Goal: Task Accomplishment & Management: Complete application form

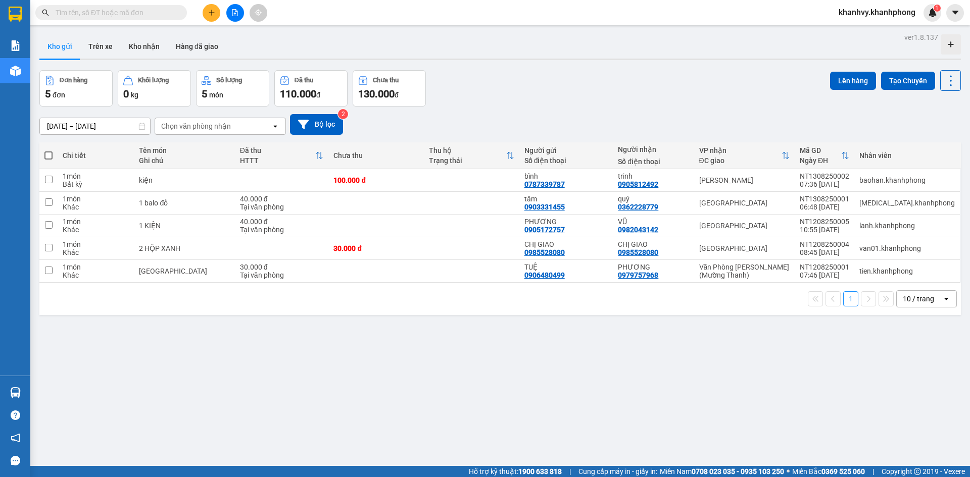
click at [885, 14] on span "khanhvy.khanhphong" at bounding box center [876, 12] width 93 height 13
click at [859, 32] on span "Đăng xuất" at bounding box center [881, 31] width 73 height 11
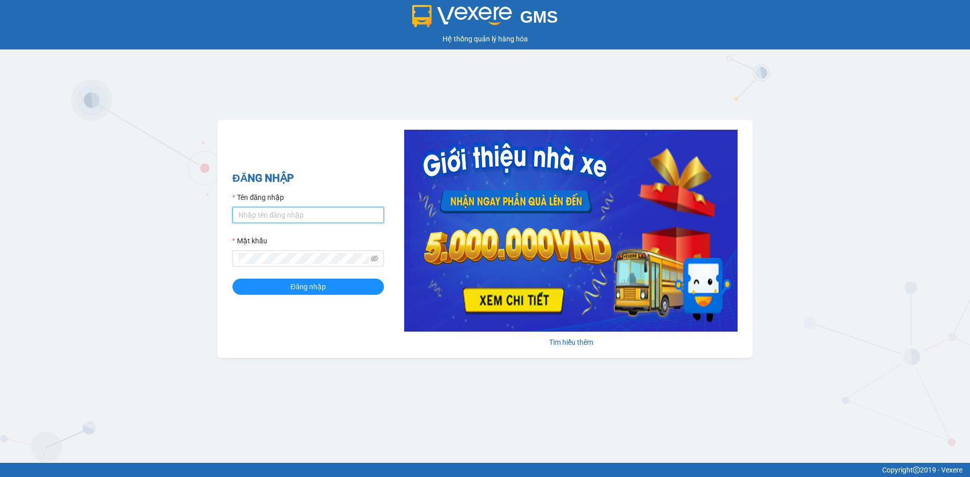
click at [289, 220] on input "Tên đăng nhập" at bounding box center [308, 215] width 152 height 16
type input "lanh.khanhphong"
click at [232, 279] on button "Đăng nhập" at bounding box center [308, 287] width 152 height 16
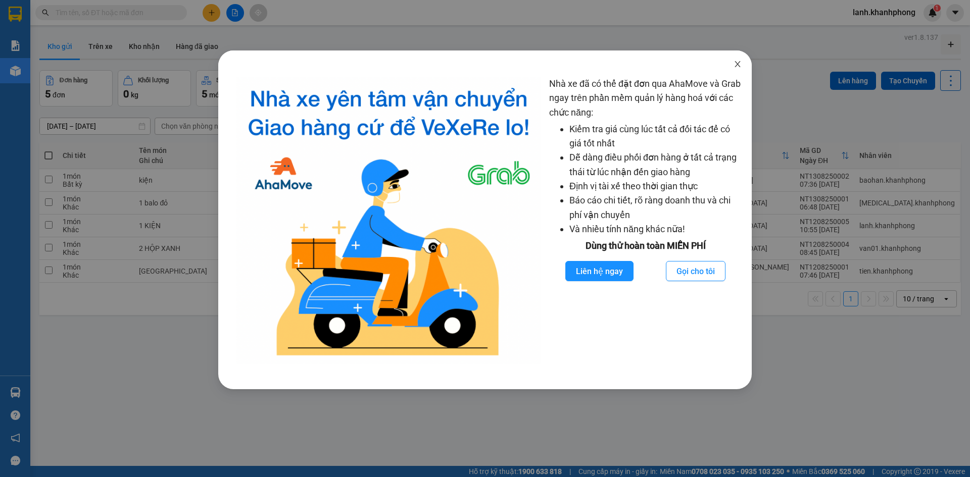
click at [737, 67] on icon "close" at bounding box center [737, 64] width 8 height 8
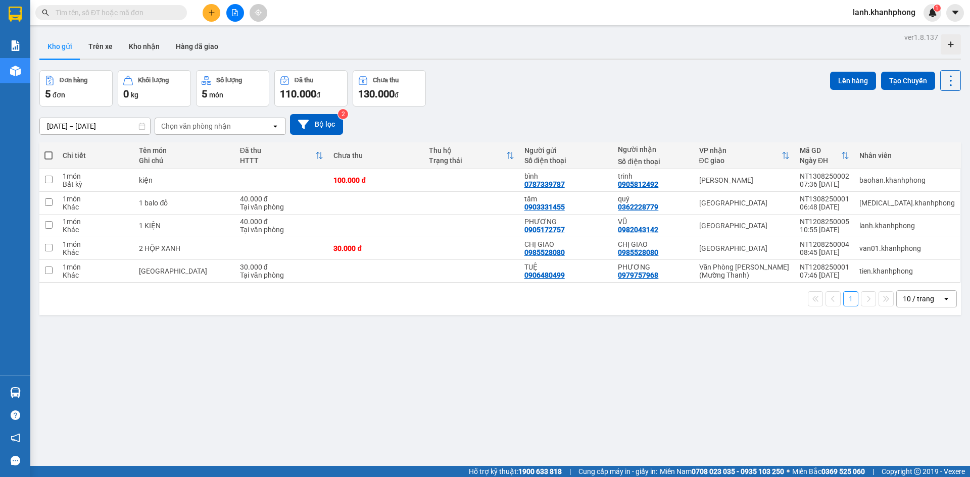
click at [208, 17] on button at bounding box center [212, 13] width 18 height 18
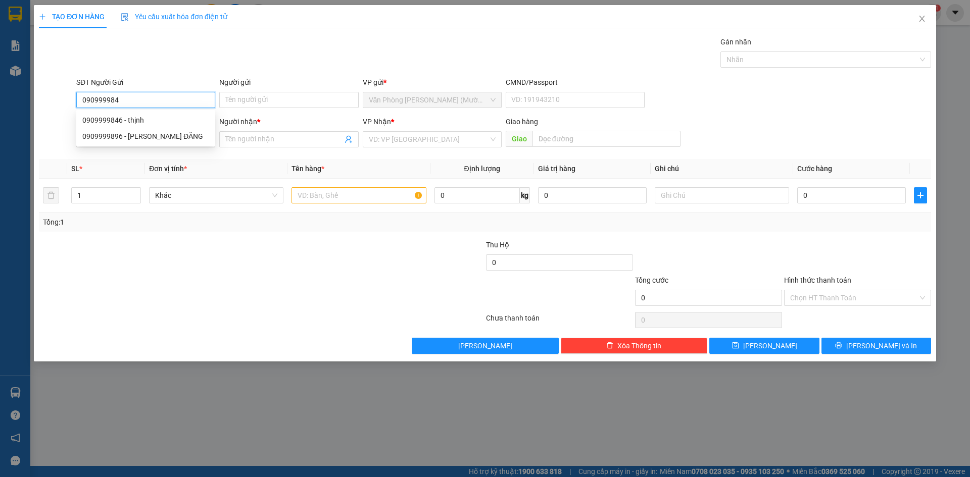
type input "0909999846"
click at [139, 121] on div "0909999846 - thịnh" at bounding box center [145, 120] width 127 height 11
type input "thịnh"
type input "0909999846"
click at [144, 142] on input "SĐT Người Nhận" at bounding box center [145, 139] width 139 height 16
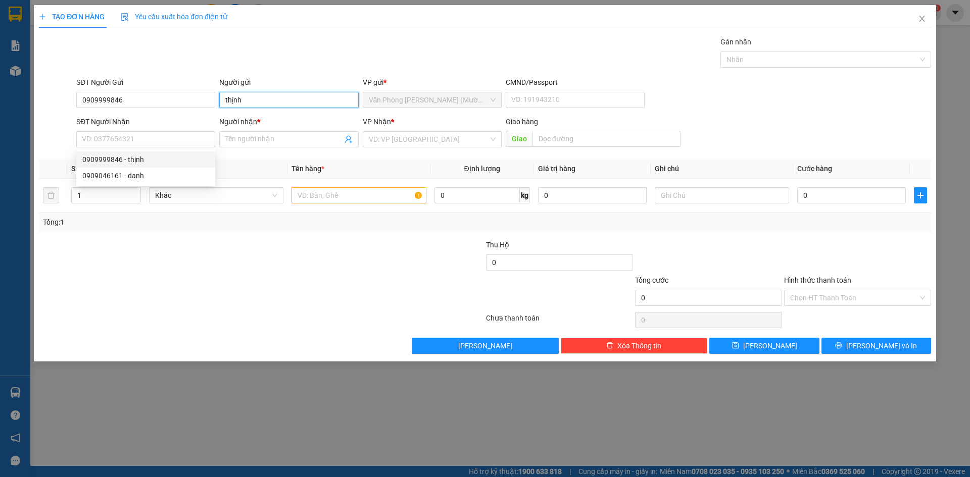
click at [277, 99] on input "thịnh" at bounding box center [288, 100] width 139 height 16
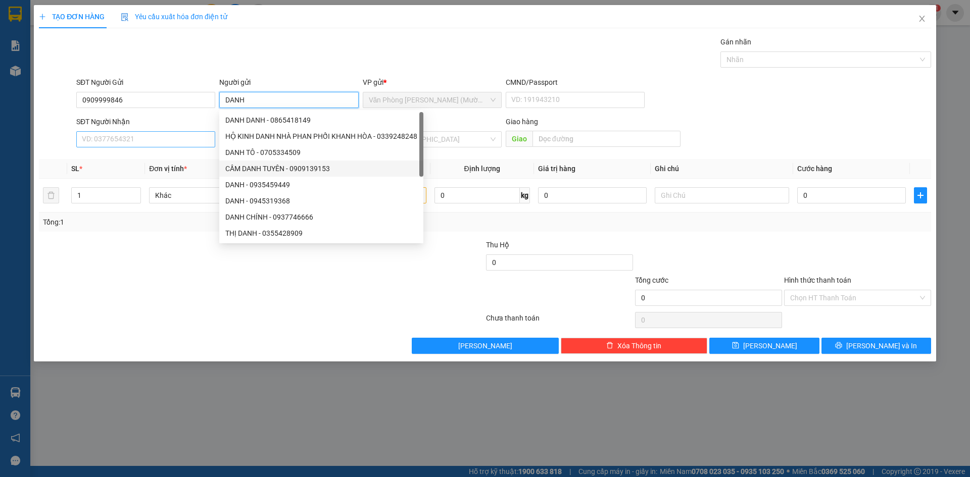
type input "DANH"
click at [112, 139] on input "SĐT Người Nhận" at bounding box center [145, 139] width 139 height 16
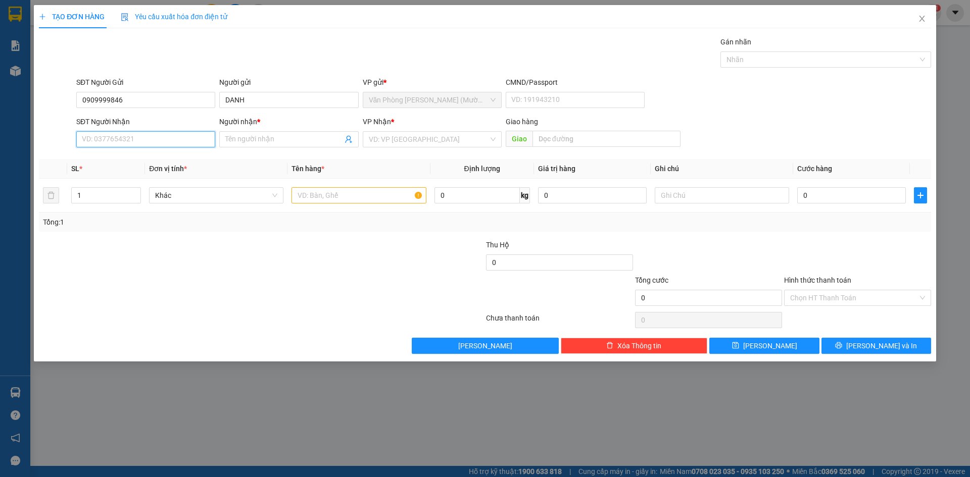
click at [107, 136] on input "SĐT Người Nhận" at bounding box center [145, 139] width 139 height 16
drag, startPoint x: 118, startPoint y: 176, endPoint x: 113, endPoint y: 197, distance: 21.2
click at [118, 176] on div "0909046161 - danh" at bounding box center [145, 175] width 127 height 11
type input "0909046161"
type input "danh"
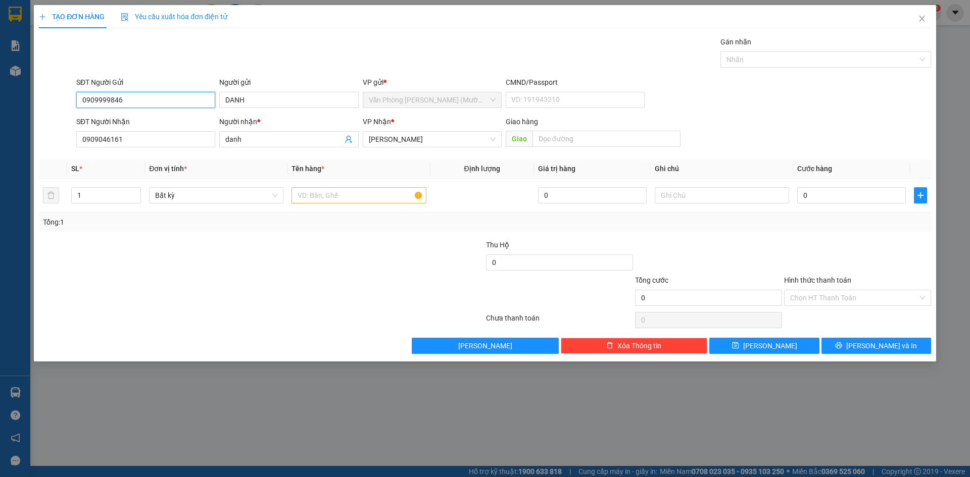
click at [170, 96] on input "0909999846" at bounding box center [145, 100] width 139 height 16
click at [313, 60] on div "Gói vận chuyển * Tiêu chuẩn Gán nhãn Nhãn" at bounding box center [503, 53] width 859 height 35
click at [352, 192] on input "text" at bounding box center [358, 195] width 134 height 16
type input "1 KIỆN"
click at [827, 193] on input "0" at bounding box center [851, 195] width 109 height 16
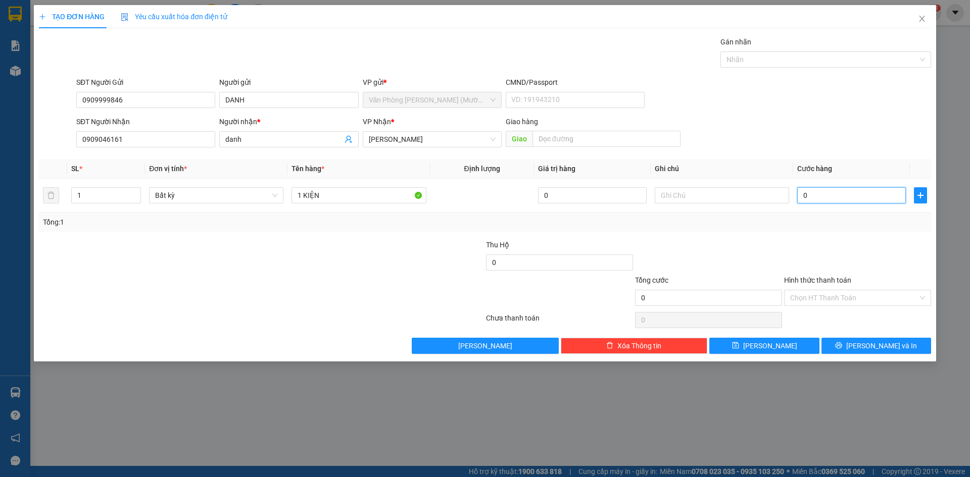
type input "4"
type input "40"
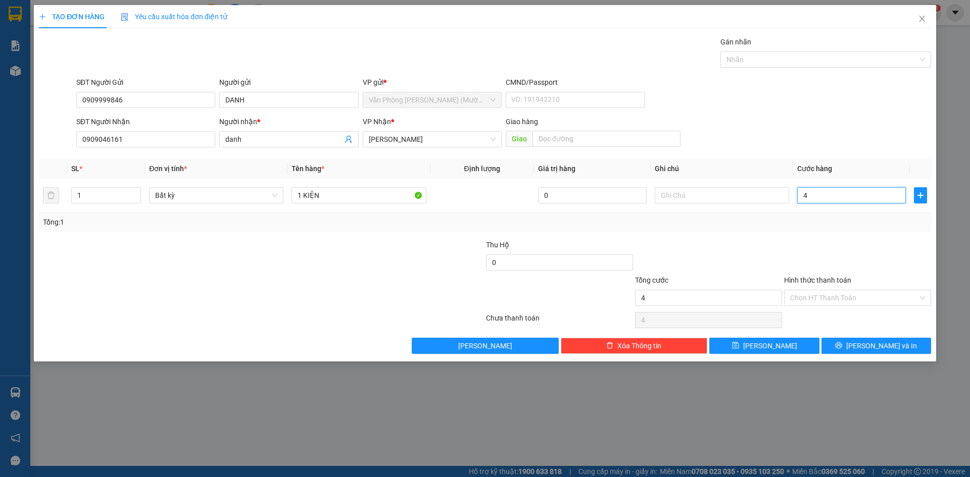
type input "40"
type input "400"
type input "4.000"
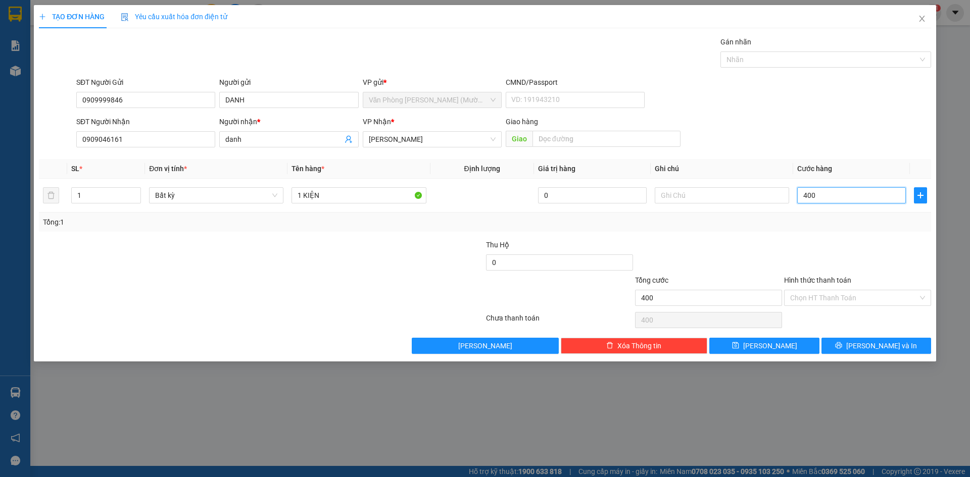
type input "4.000"
type input "40.000"
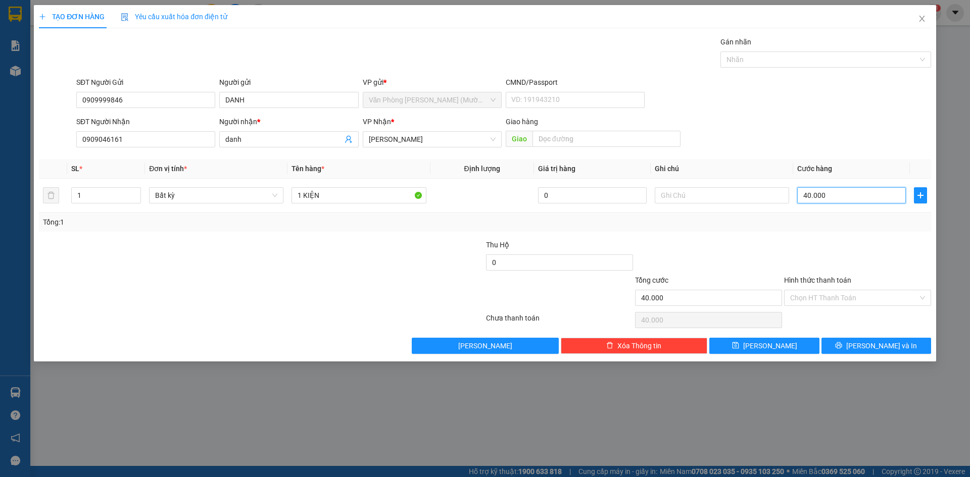
type input "400.000"
type input "40.000"
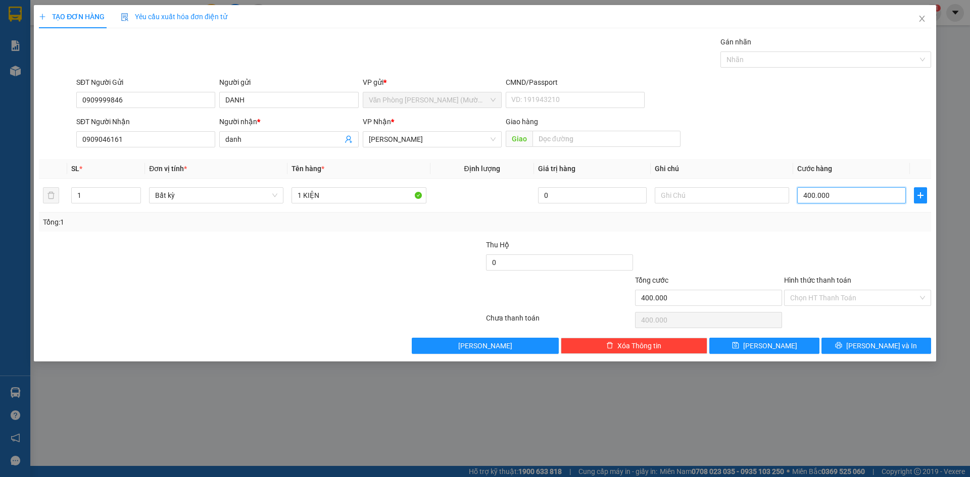
type input "40.000"
click at [807, 296] on input "Hình thức thanh toán" at bounding box center [854, 297] width 128 height 15
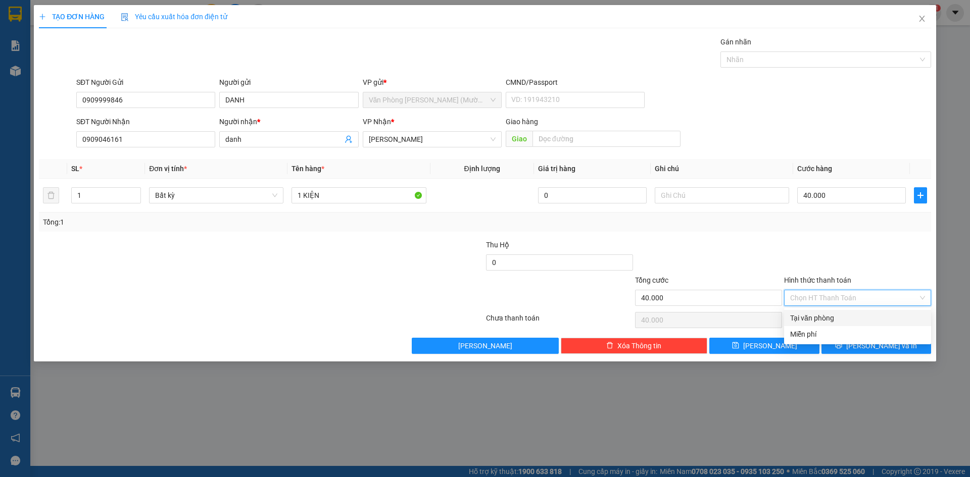
click at [806, 316] on div "Tại văn phòng" at bounding box center [857, 318] width 135 height 11
type input "0"
click at [842, 344] on icon "printer" at bounding box center [838, 345] width 7 height 7
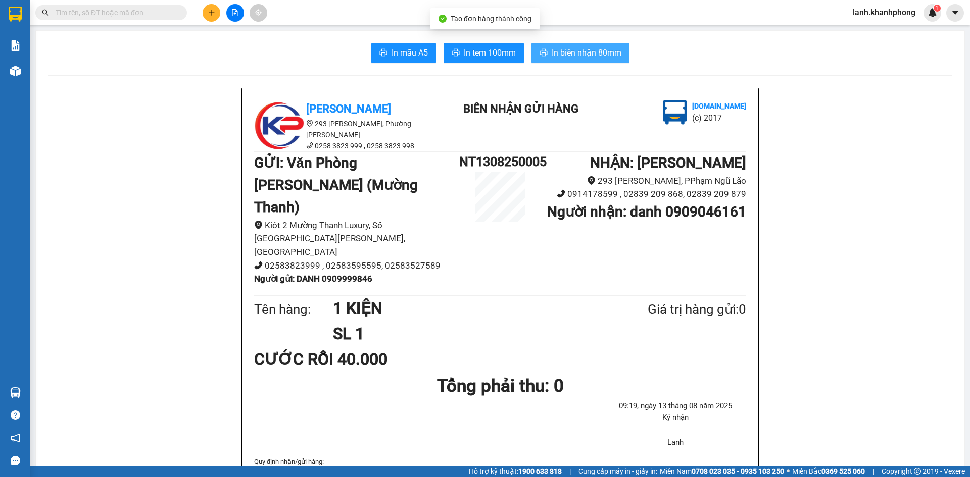
click at [547, 52] on button "In biên nhận 80mm" at bounding box center [580, 53] width 98 height 20
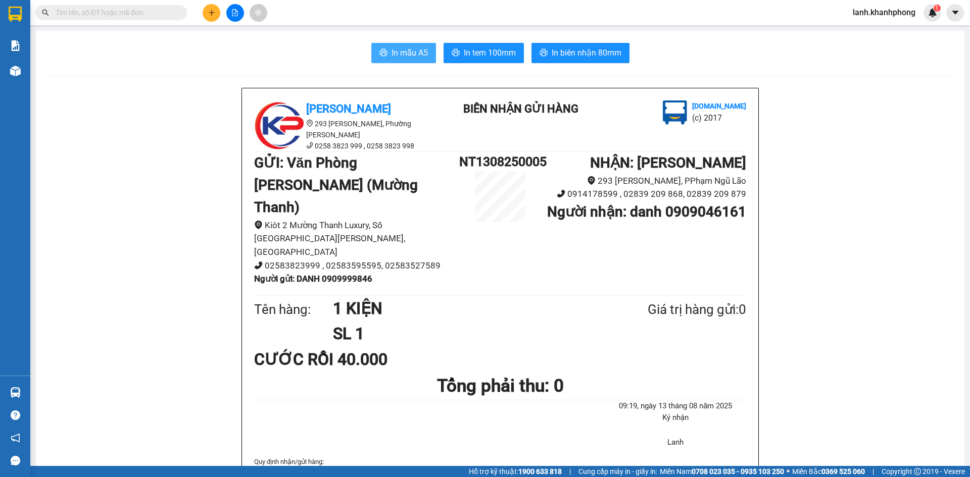
click at [402, 47] on span "In mẫu A5" at bounding box center [409, 52] width 36 height 13
click at [210, 13] on icon "plus" at bounding box center [211, 12] width 7 height 7
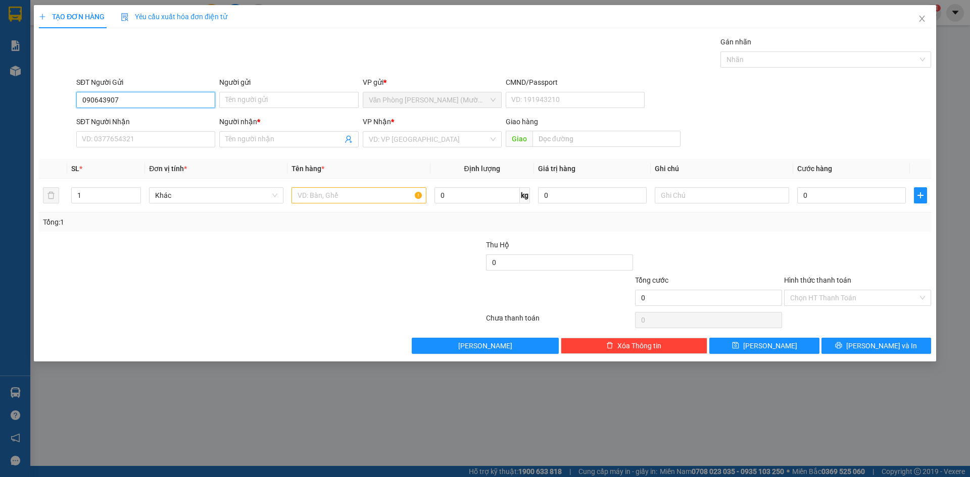
type input "0906439076"
click at [137, 122] on div "0906439076 - TRANG" at bounding box center [145, 120] width 127 height 11
type input "TRANG"
type input "0906439076"
click at [140, 134] on input "SĐT Người Nhận" at bounding box center [145, 139] width 139 height 16
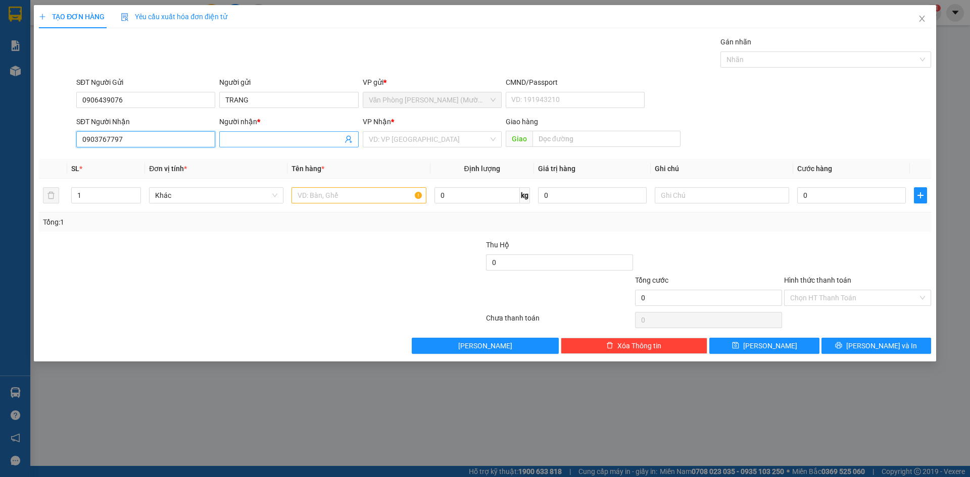
type input "0903767797"
click at [279, 139] on input "Người nhận *" at bounding box center [283, 139] width 117 height 11
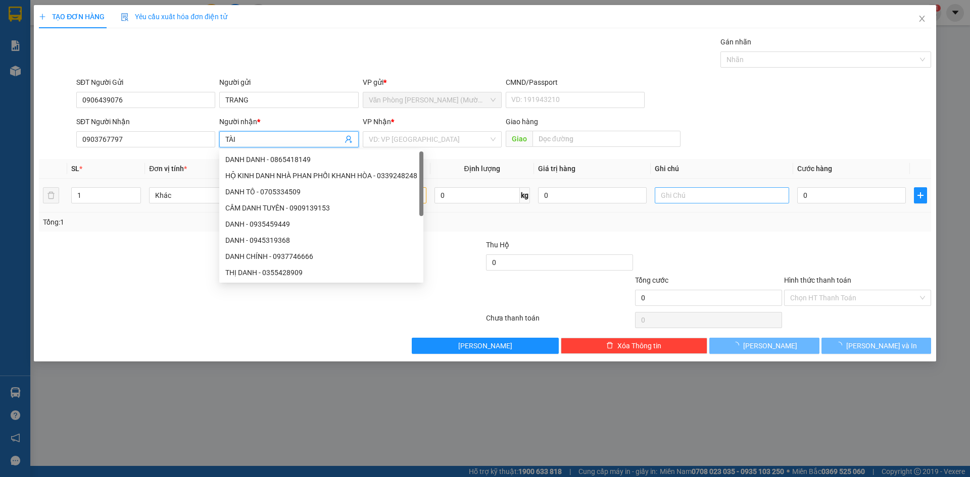
type input "TÀI"
click at [685, 198] on input "text" at bounding box center [722, 195] width 134 height 16
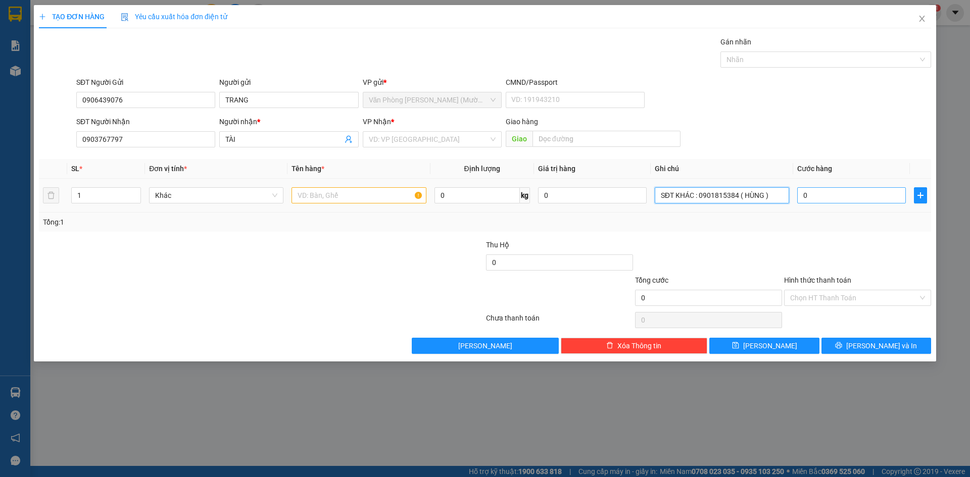
type input "SĐT KHÁC : 0901815384 ( HÙNG )"
click at [805, 200] on input "0" at bounding box center [851, 195] width 109 height 16
type input "5"
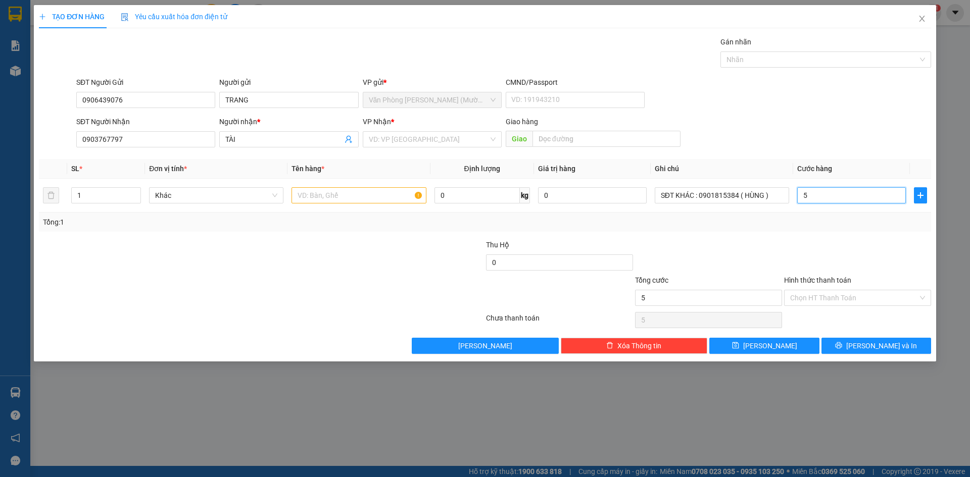
type input "50"
type input "500"
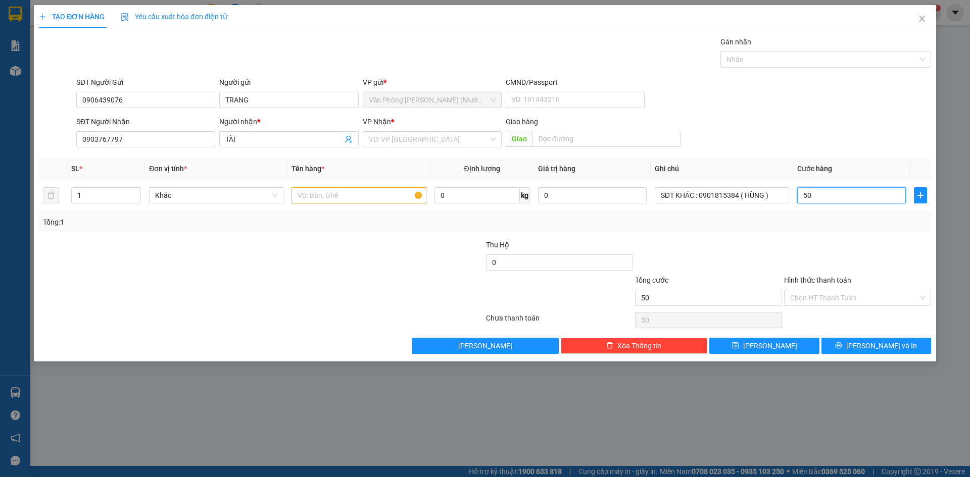
type input "500"
type input "5.000"
type input "50.000"
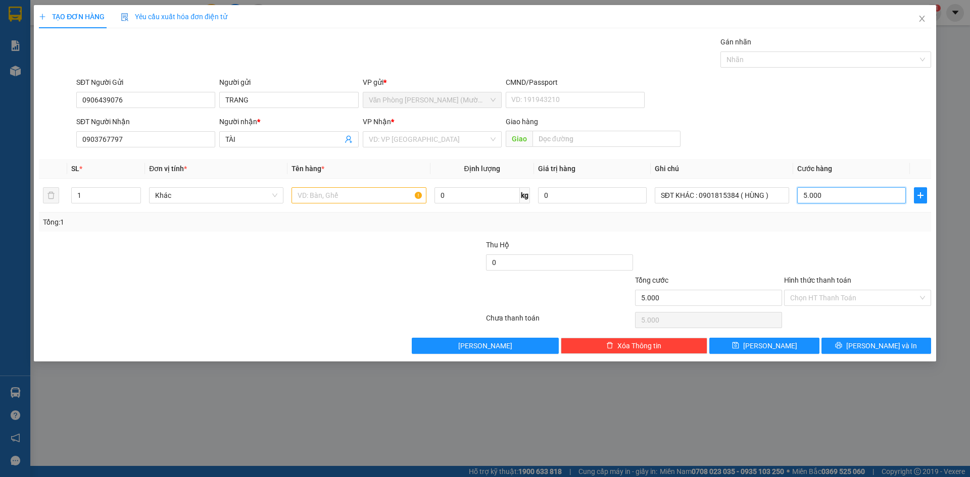
type input "50.000"
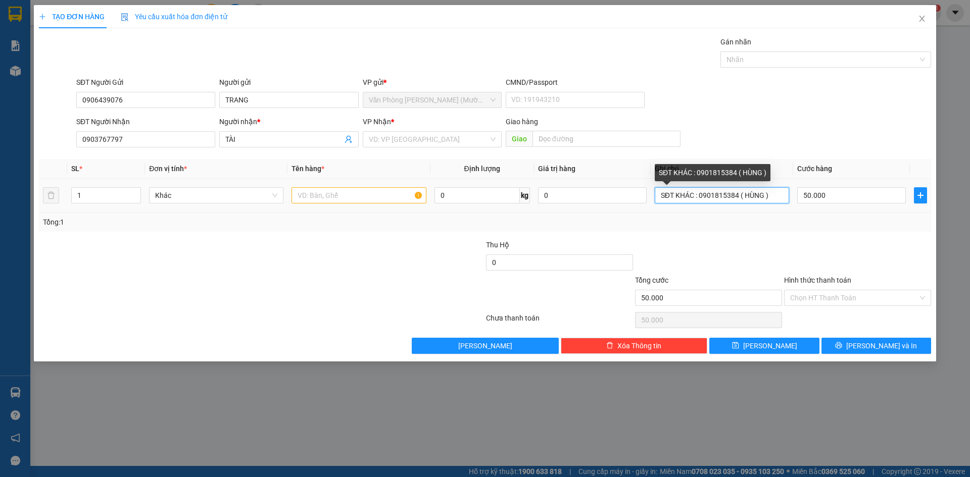
click at [784, 195] on input "SĐT KHÁC : 0901815384 ( HÙNG )" at bounding box center [722, 195] width 134 height 16
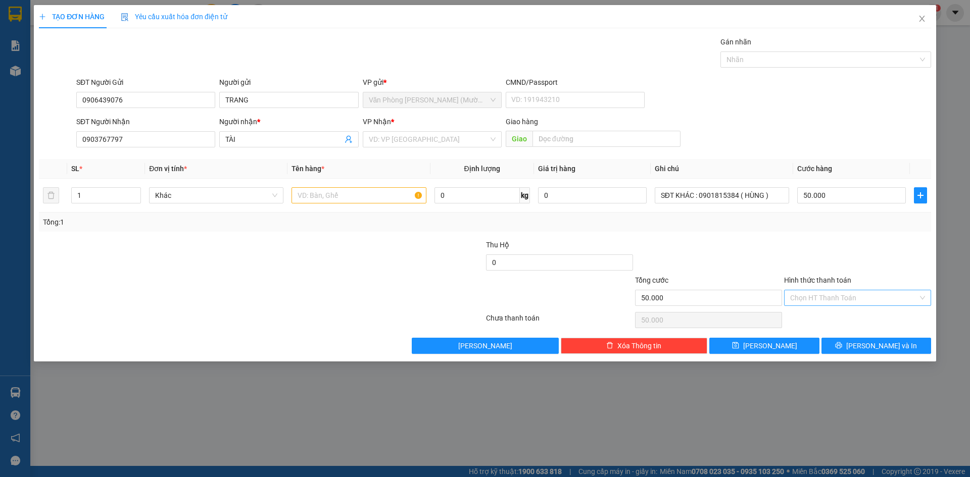
click at [810, 297] on input "Hình thức thanh toán" at bounding box center [854, 297] width 128 height 15
click at [810, 318] on div "Tại văn phòng" at bounding box center [857, 318] width 135 height 11
type input "0"
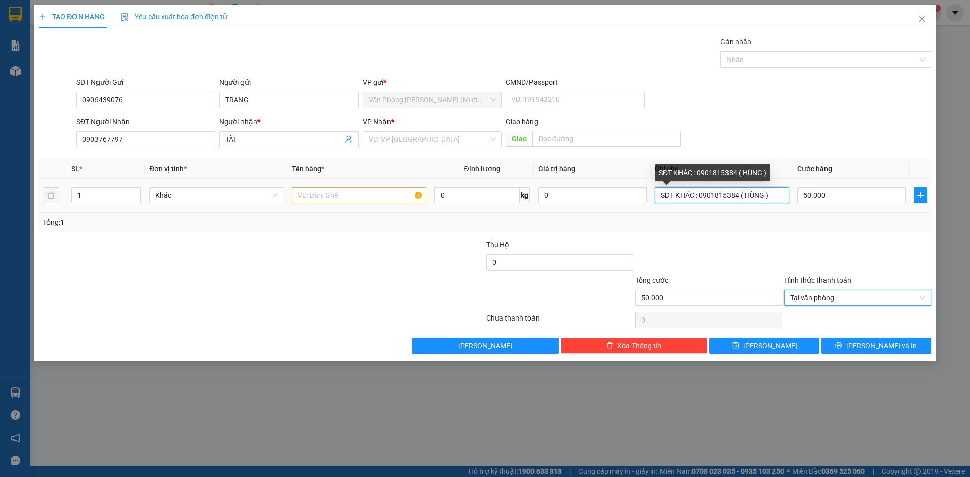
click at [658, 199] on input "SĐT KHÁC : 0901815384 ( HÙNG )" at bounding box center [722, 195] width 134 height 16
click at [830, 299] on span "Tại văn phòng" at bounding box center [857, 297] width 135 height 15
type input "SHIP TẬN NƠI / SĐT KHÁC : 0901815384 ( HÙNG )"
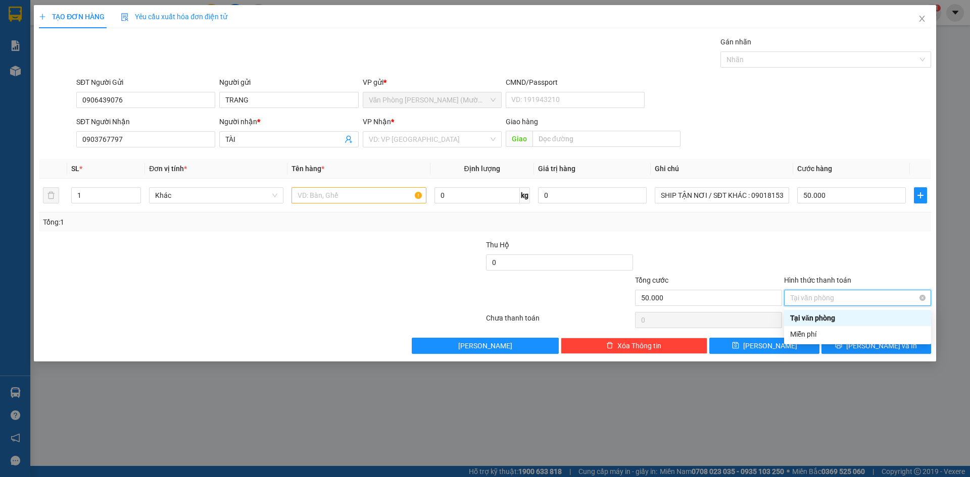
click at [827, 300] on span "Tại văn phòng" at bounding box center [857, 297] width 135 height 15
click at [828, 249] on div at bounding box center [857, 256] width 149 height 35
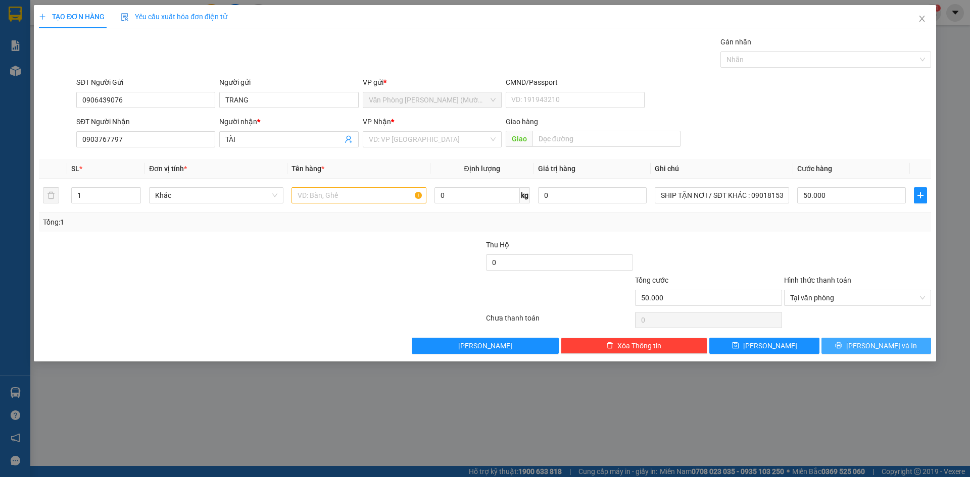
click at [842, 350] on span "printer" at bounding box center [838, 346] width 7 height 8
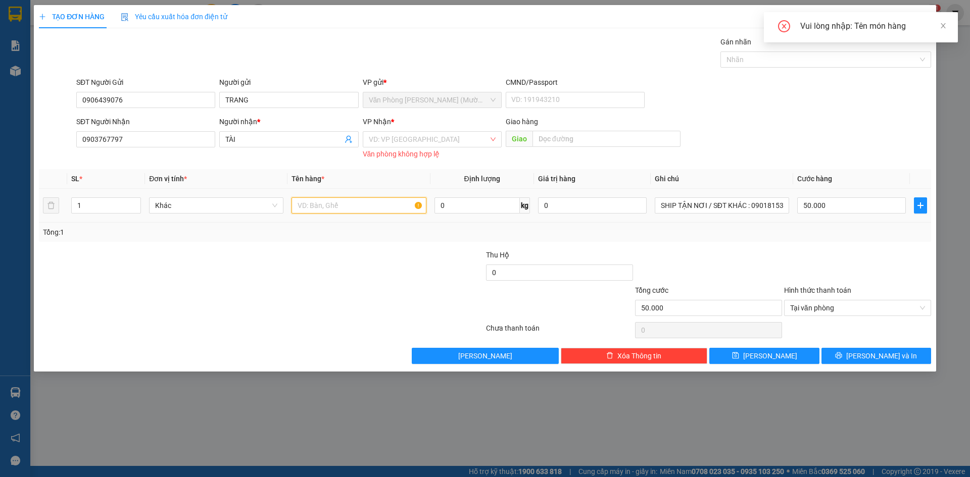
click at [352, 208] on input "text" at bounding box center [358, 206] width 134 height 16
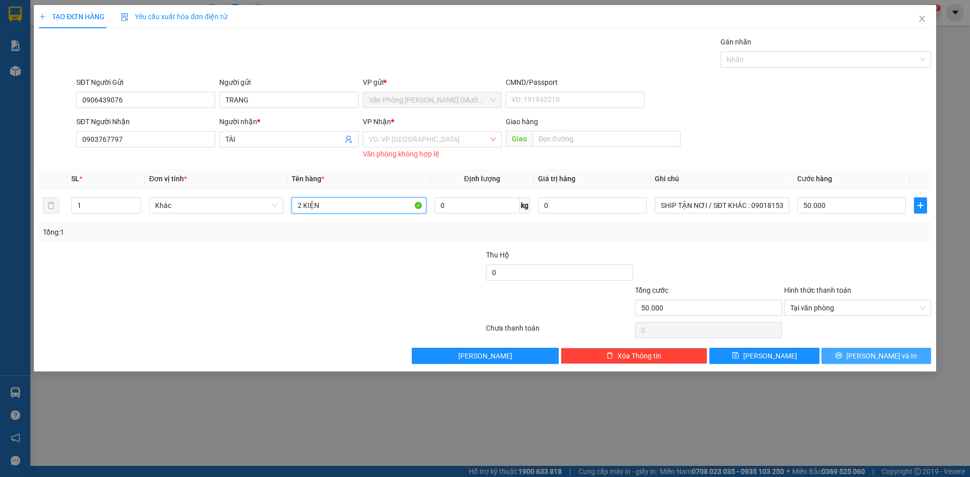
type input "2 KIỆN"
click at [873, 359] on span "Lưu và In" at bounding box center [881, 356] width 71 height 11
click at [92, 206] on input "1" at bounding box center [106, 205] width 69 height 15
type input "2"
click at [854, 356] on button "Lưu và In" at bounding box center [876, 356] width 110 height 16
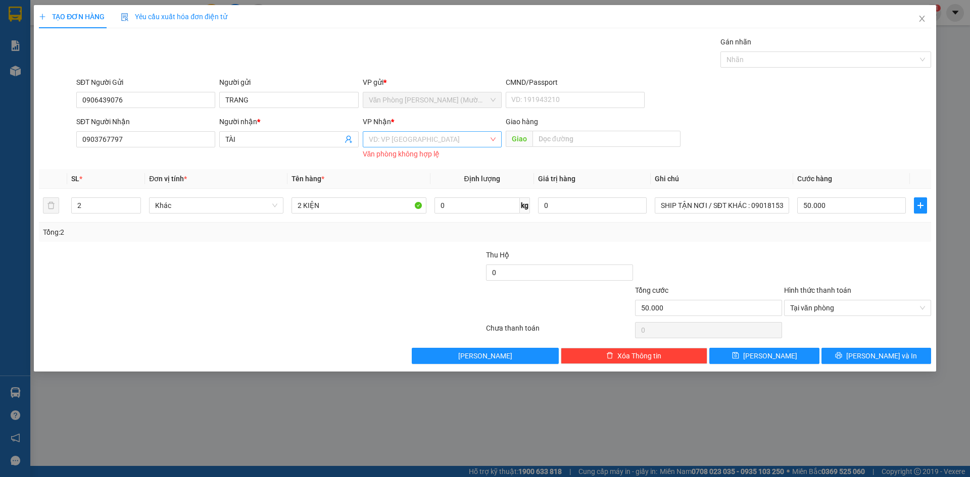
click at [419, 136] on input "search" at bounding box center [429, 139] width 120 height 15
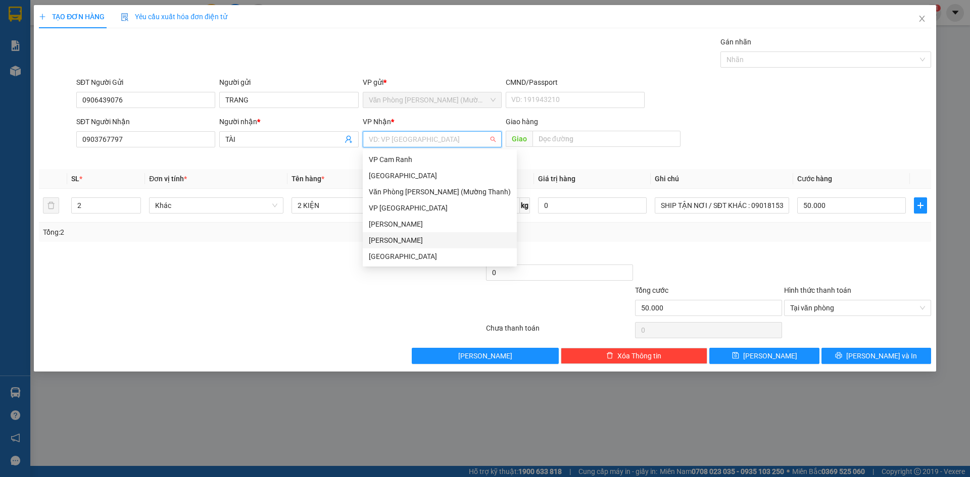
click at [414, 241] on div "Phạm Ngũ Lão" at bounding box center [440, 240] width 142 height 11
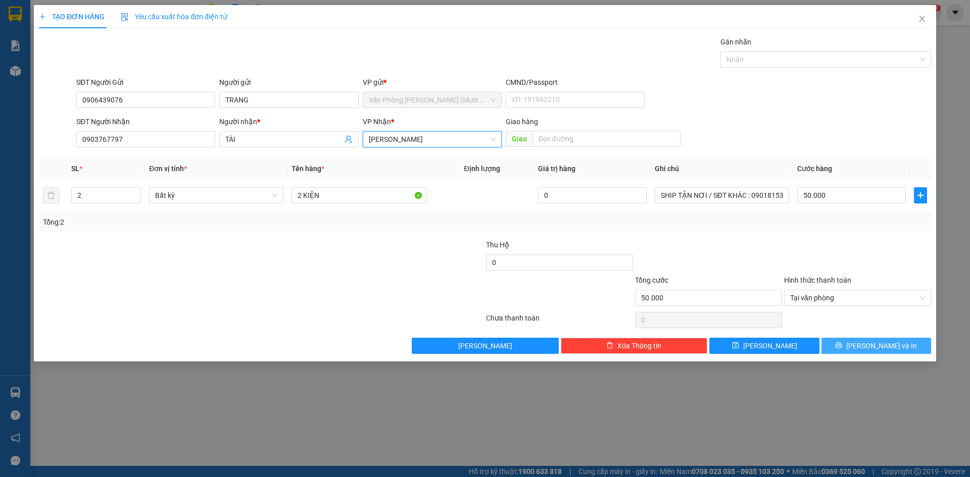
click at [854, 346] on button "Lưu và In" at bounding box center [876, 346] width 110 height 16
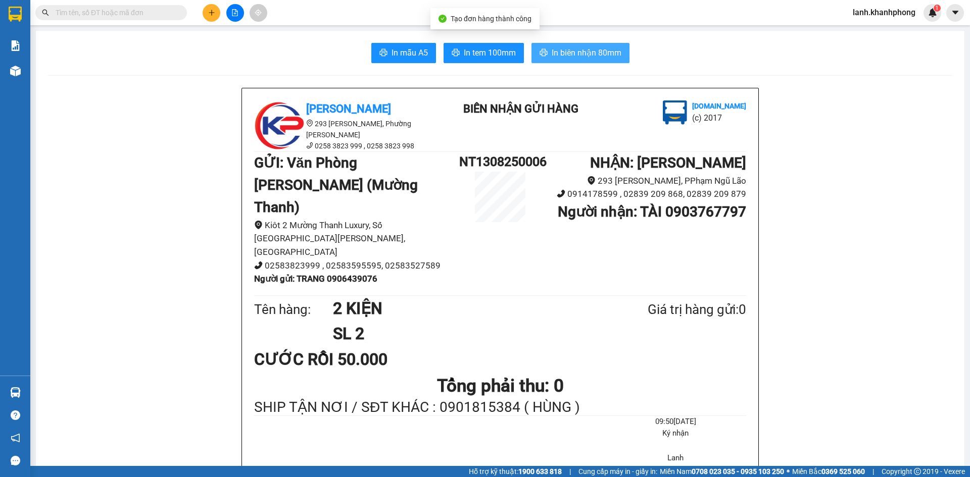
click at [570, 57] on span "In biên nhận 80mm" at bounding box center [587, 52] width 70 height 13
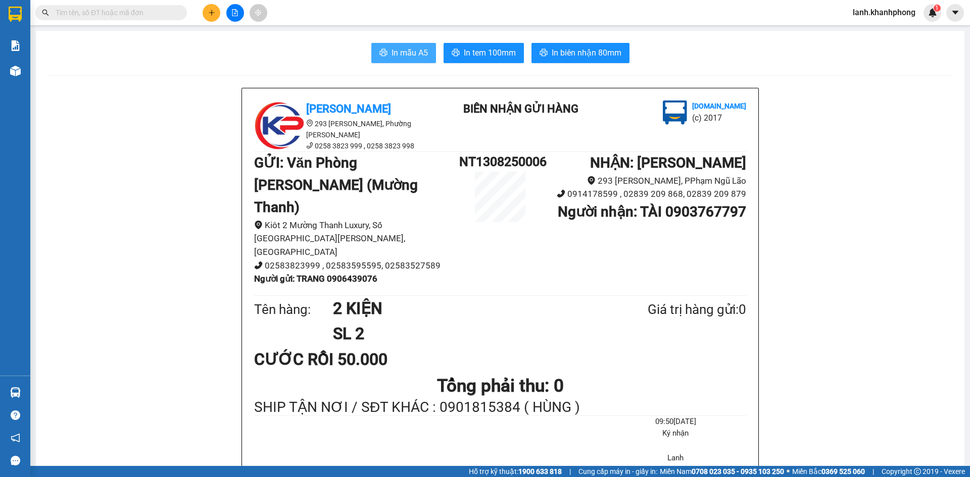
click at [391, 55] on span "In mẫu A5" at bounding box center [409, 52] width 36 height 13
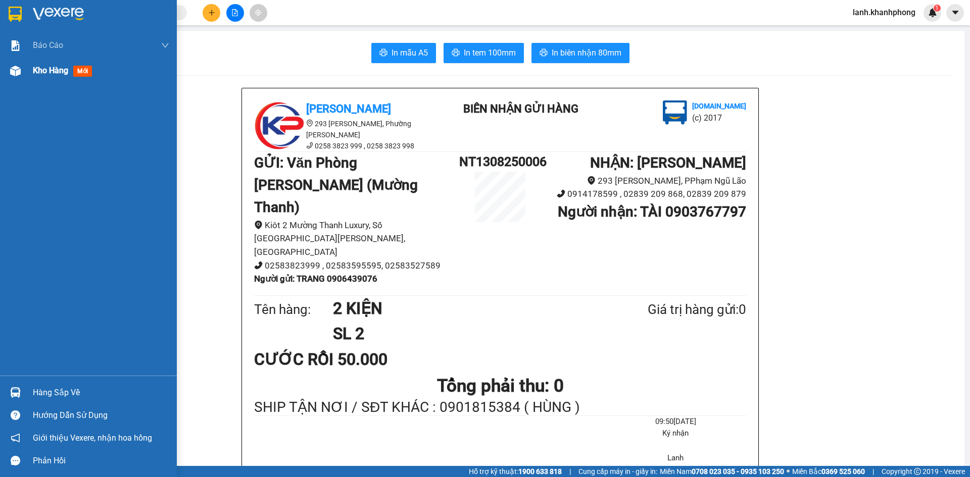
click at [61, 70] on span "Kho hàng" at bounding box center [50, 71] width 35 height 10
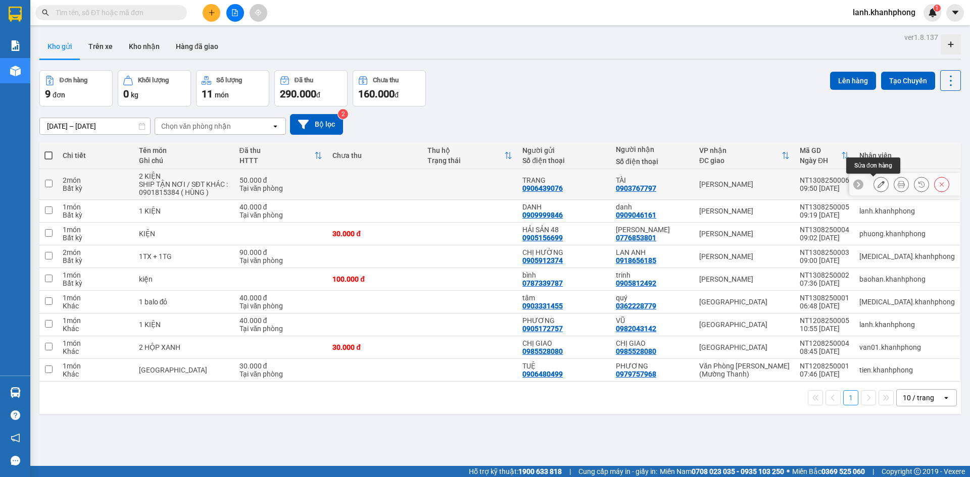
click at [877, 184] on button at bounding box center [881, 185] width 14 height 18
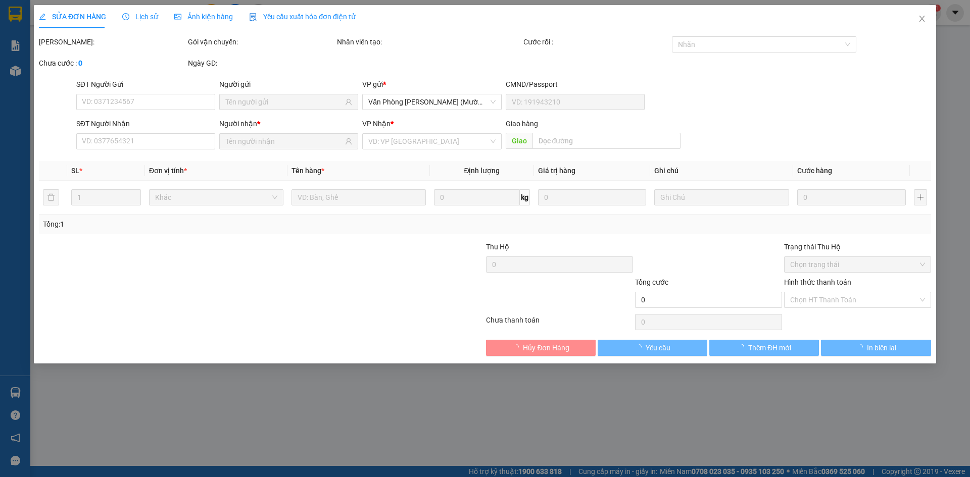
type input "0906439076"
type input "0903767797"
type input "50.000"
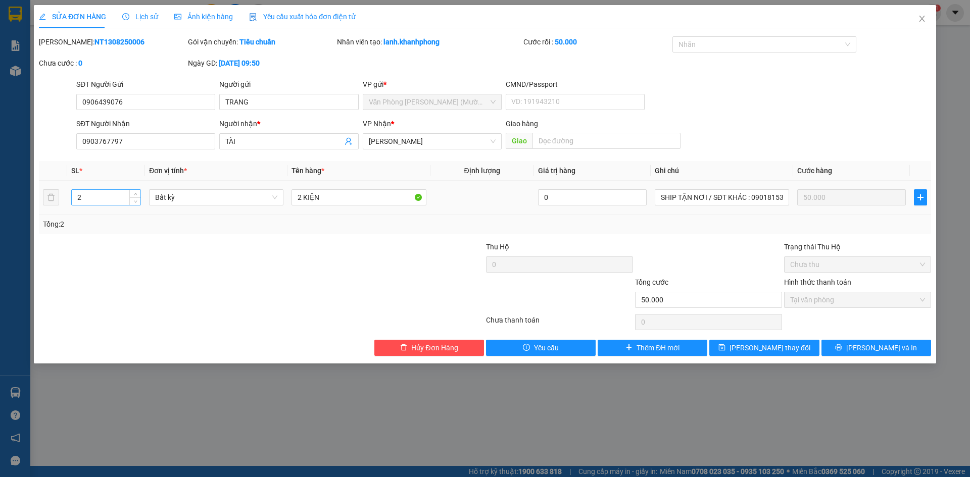
click at [98, 200] on input "2" at bounding box center [106, 197] width 69 height 15
type input "1"
click at [302, 197] on input "2 KIỆN" at bounding box center [358, 197] width 134 height 16
type input "1 KIỆN"
click at [704, 262] on div at bounding box center [708, 258] width 149 height 35
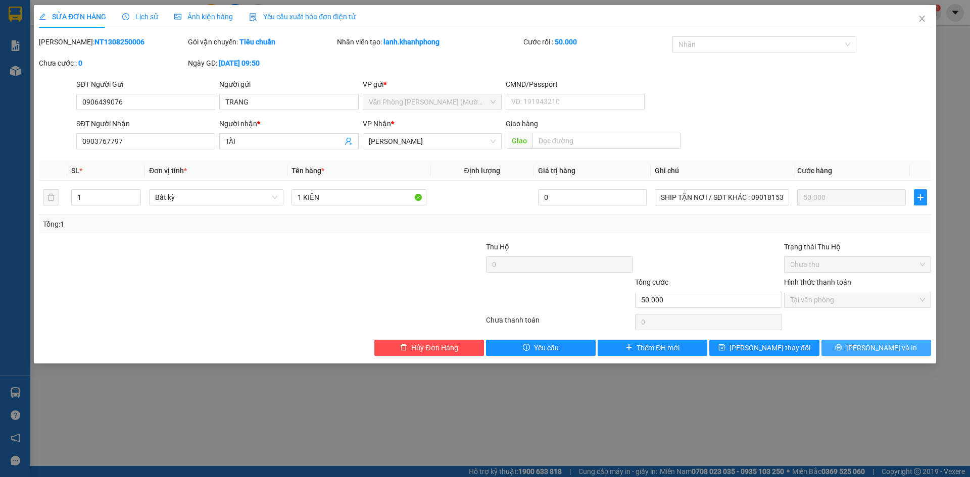
click at [856, 347] on button "Lưu và In" at bounding box center [876, 348] width 110 height 16
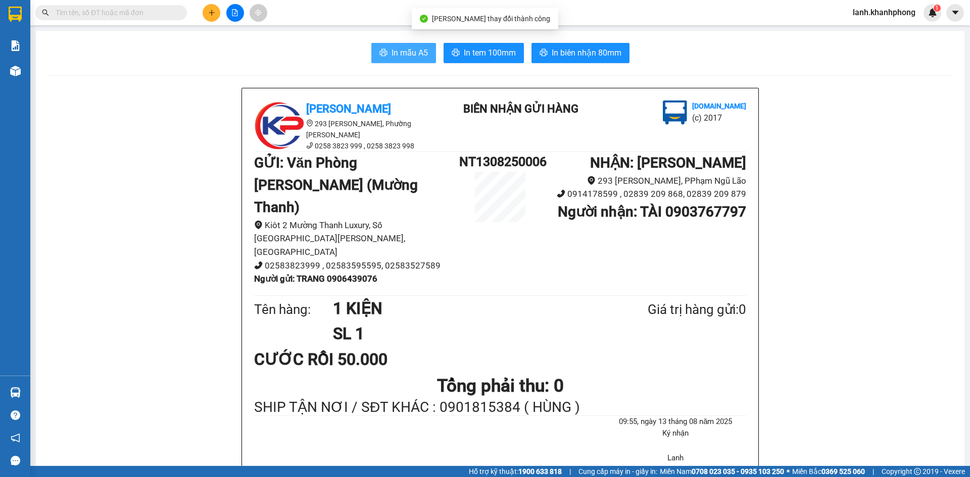
drag, startPoint x: 404, startPoint y: 59, endPoint x: 408, endPoint y: 55, distance: 6.1
click at [405, 60] on button "In mẫu A5" at bounding box center [403, 53] width 65 height 20
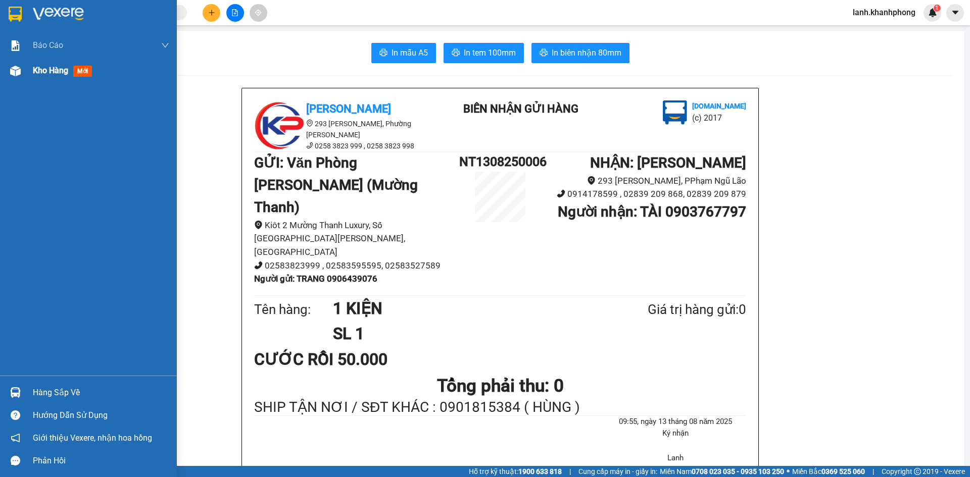
click at [48, 66] on span "Kho hàng" at bounding box center [50, 71] width 35 height 10
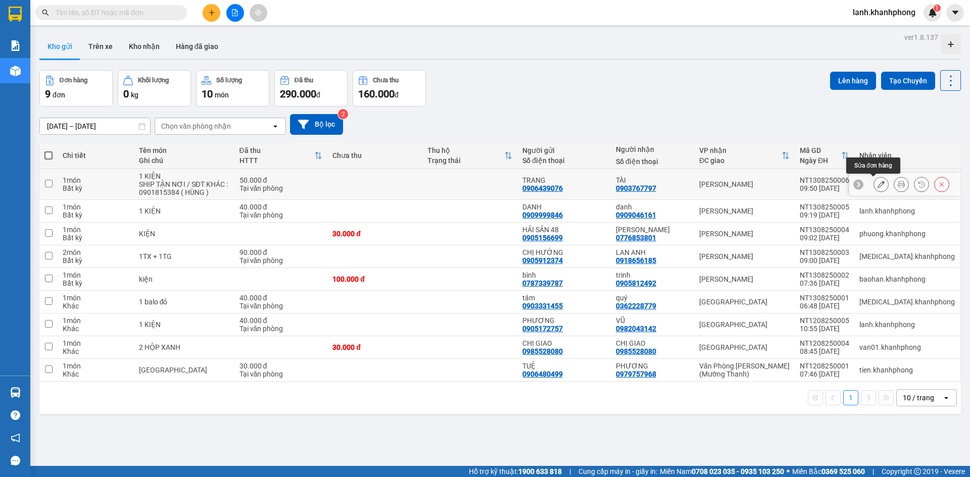
click at [878, 190] on button at bounding box center [881, 185] width 14 height 18
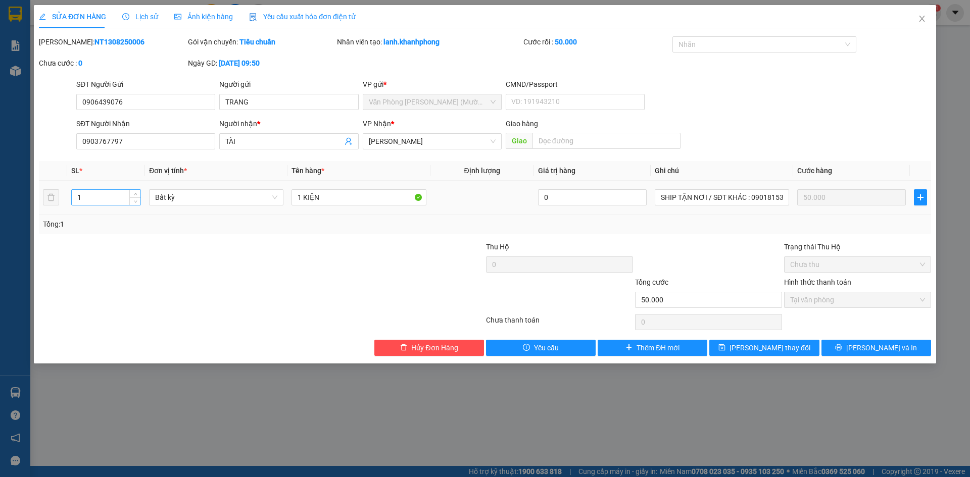
click at [109, 192] on input "1" at bounding box center [106, 197] width 69 height 15
type input "2"
click at [300, 195] on input "1 KIỆN" at bounding box center [358, 197] width 134 height 16
type input "2 KIỆN"
click at [389, 254] on div at bounding box center [410, 258] width 149 height 35
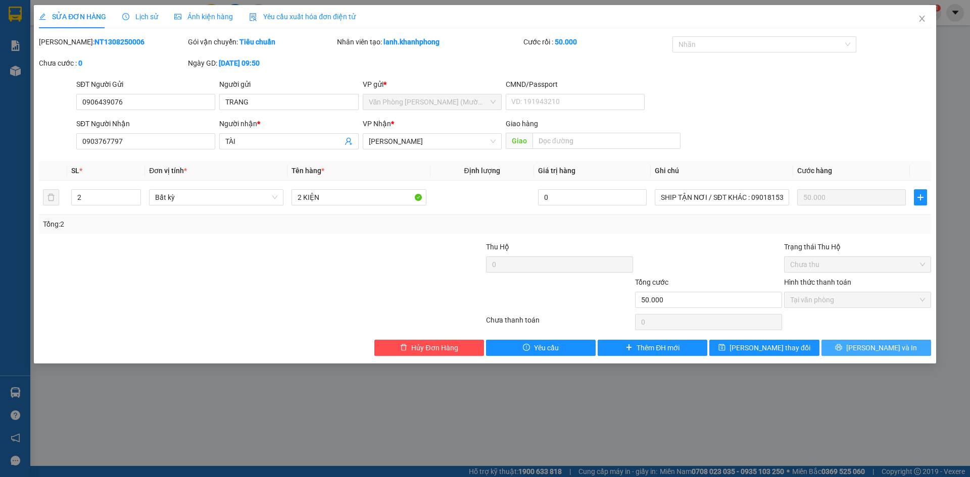
click at [872, 348] on span "Lưu và In" at bounding box center [881, 347] width 71 height 11
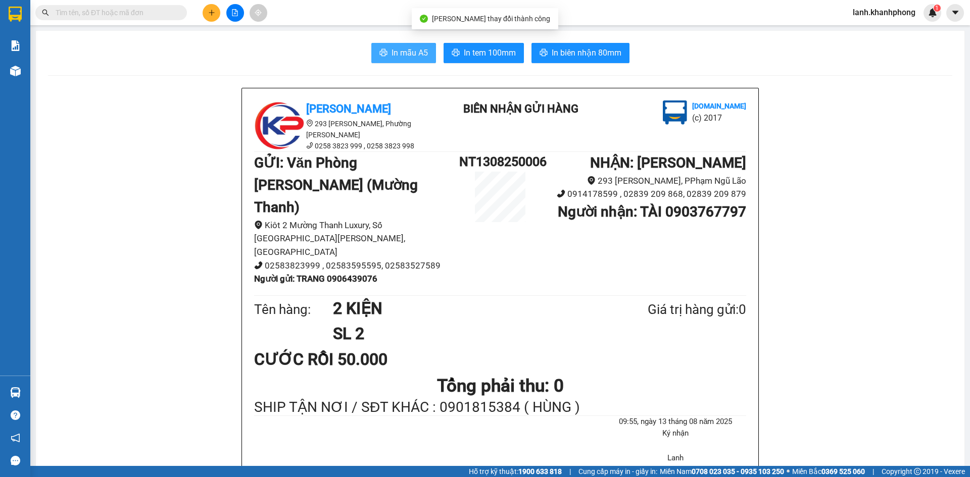
click at [408, 51] on span "In mẫu A5" at bounding box center [409, 52] width 36 height 13
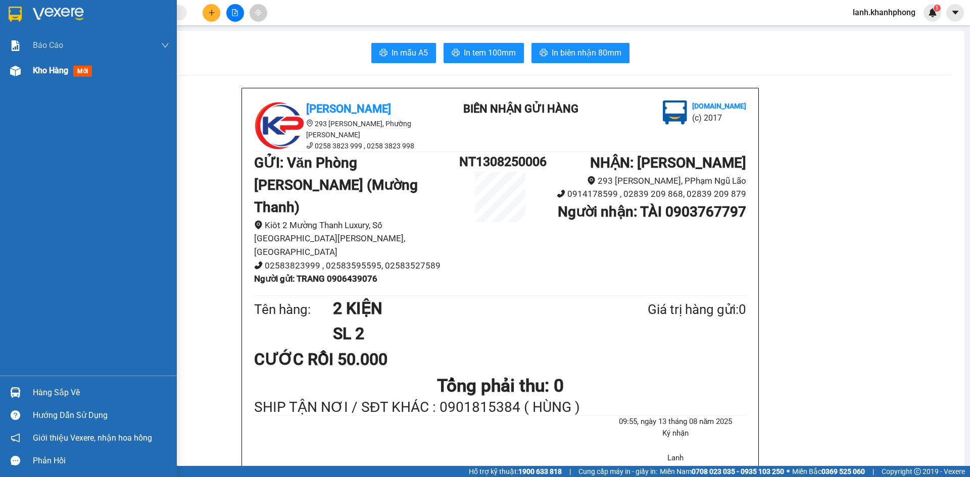
click at [54, 70] on span "Kho hàng" at bounding box center [50, 71] width 35 height 10
